Goal: Navigation & Orientation: Find specific page/section

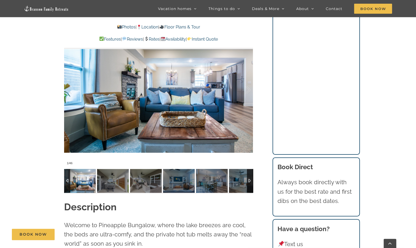
scroll to position [528, 0]
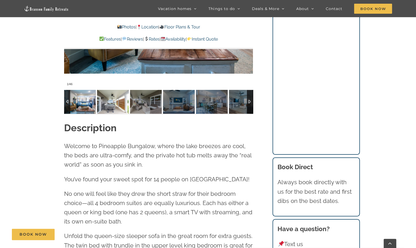
click at [121, 98] on img at bounding box center [113, 102] width 32 height 24
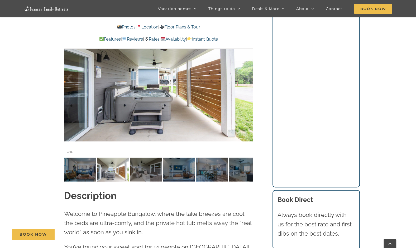
scroll to position [396, 0]
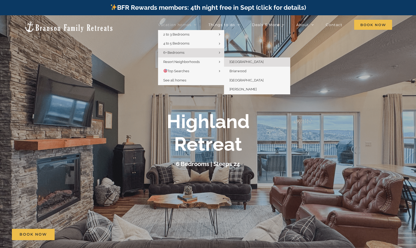
click at [252, 63] on link "[GEOGRAPHIC_DATA]" at bounding box center [257, 62] width 66 height 9
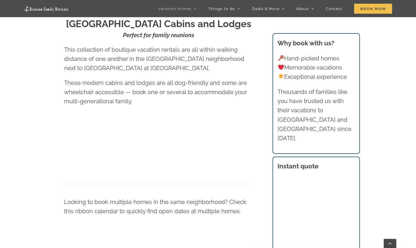
scroll to position [258, 0]
